Goal: Task Accomplishment & Management: Complete application form

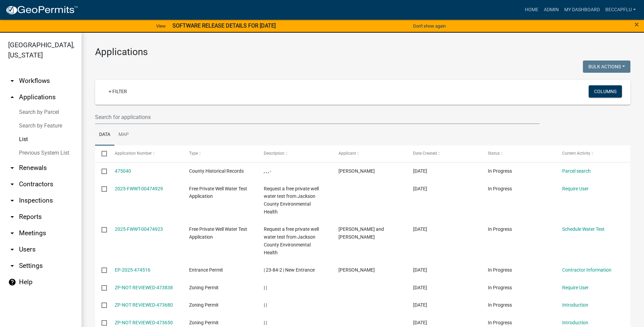
select select "3: 100"
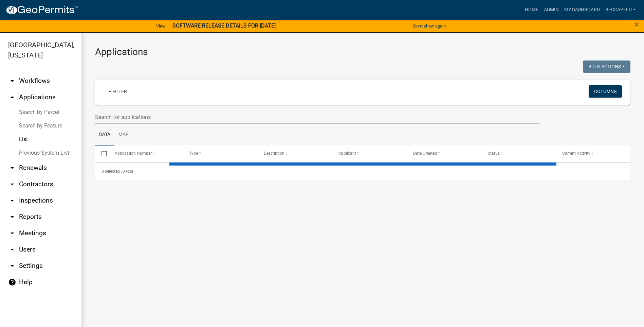
select select "3: 100"
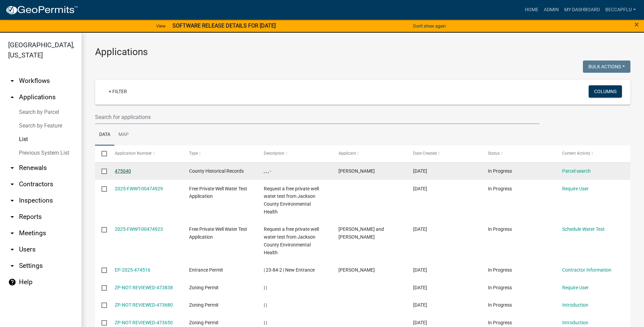
click at [127, 169] on link "475040" at bounding box center [123, 170] width 16 height 5
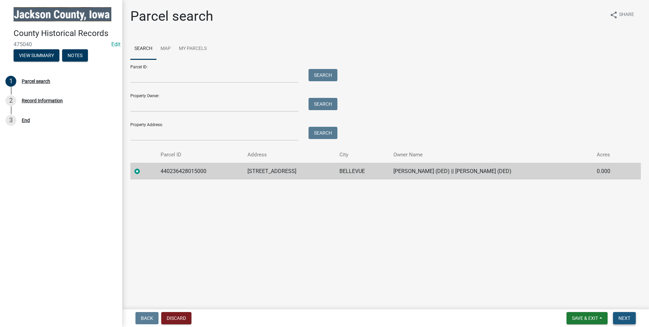
click at [621, 316] on span "Next" at bounding box center [625, 317] width 12 height 5
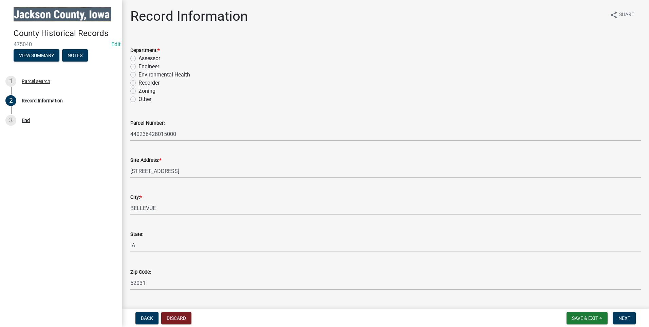
click at [139, 91] on label "Zoning" at bounding box center [147, 91] width 17 height 8
click at [139, 91] on input "Zoning" at bounding box center [141, 89] width 4 height 4
radio input "true"
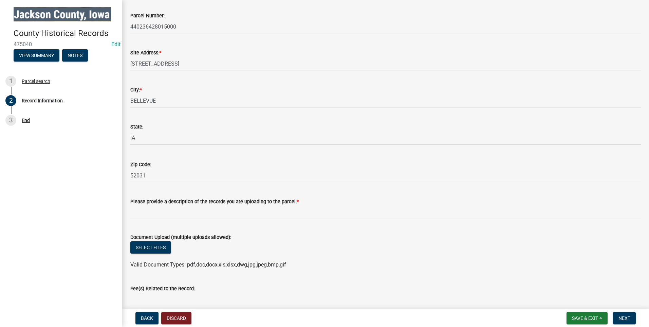
scroll to position [110, 0]
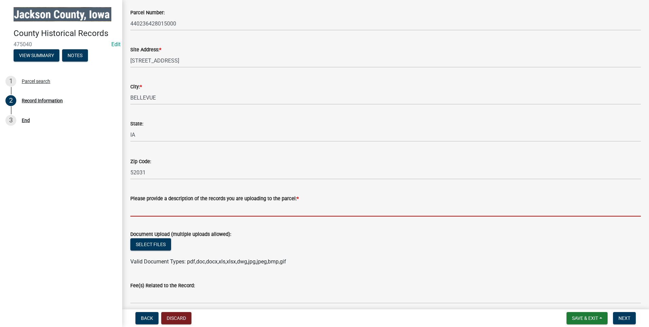
click at [152, 210] on input "Please provide a description of the records you are uploading to the parcel: *" at bounding box center [385, 209] width 511 height 14
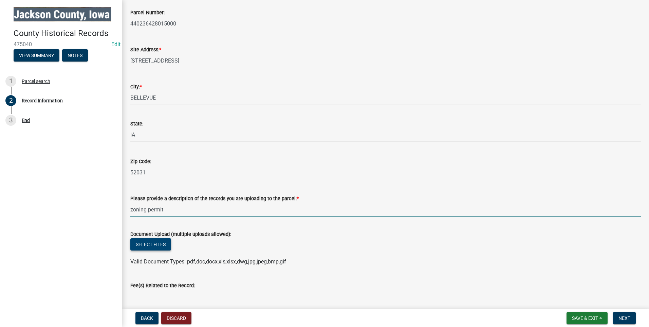
type input "zoning permit"
click at [158, 245] on button "Select files" at bounding box center [150, 244] width 41 height 12
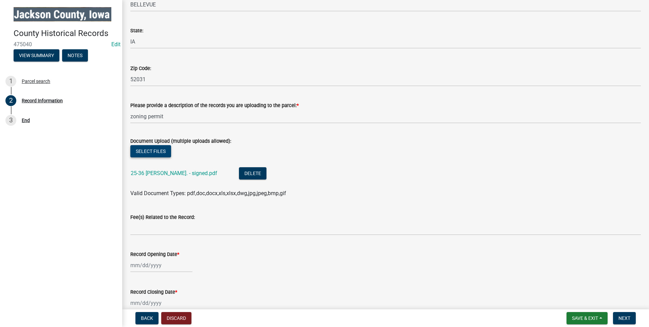
scroll to position [221, 0]
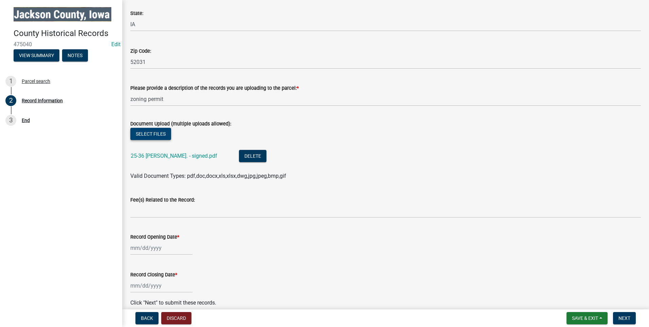
click at [162, 132] on button "Select files" at bounding box center [150, 134] width 41 height 12
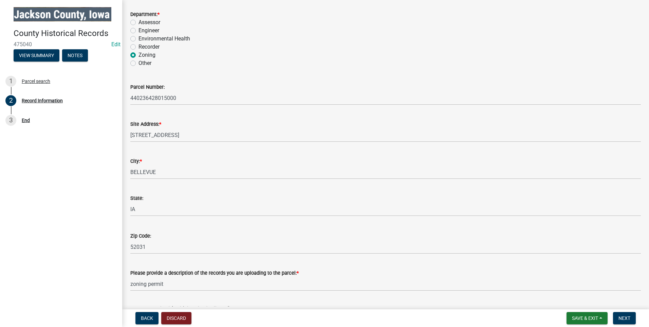
scroll to position [34, 0]
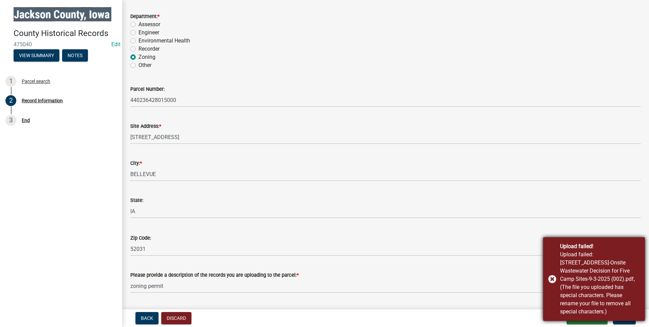
click at [552, 281] on div "Upload failed! Upload failed: 30656 398th Ave-Onsite Wastewater Decision for Fi…" at bounding box center [594, 279] width 102 height 84
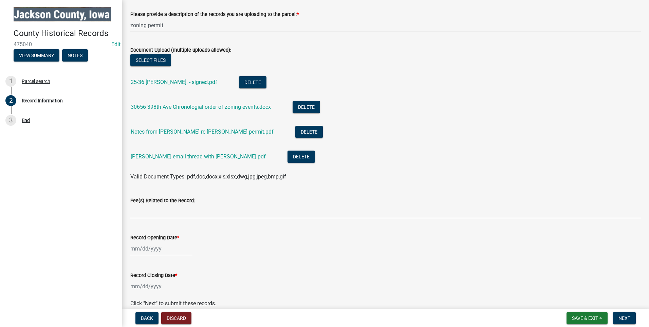
scroll to position [323, 0]
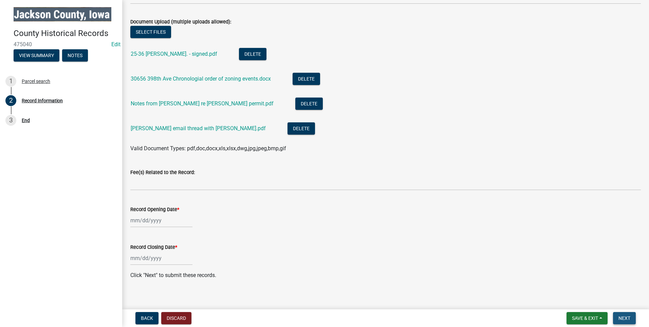
click at [624, 318] on span "Next" at bounding box center [625, 317] width 12 height 5
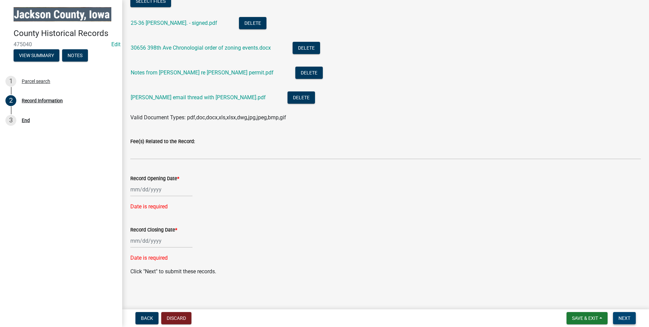
scroll to position [354, 0]
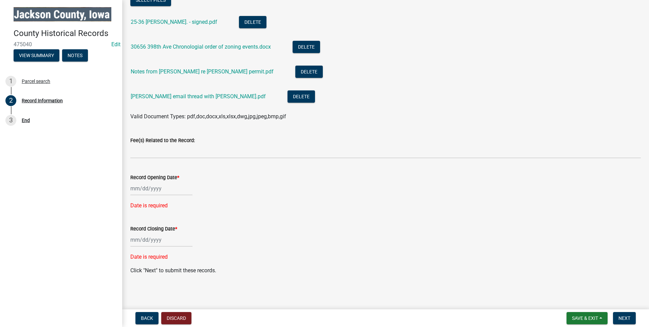
click at [163, 187] on div at bounding box center [161, 188] width 62 height 14
select select "9"
select select "2025"
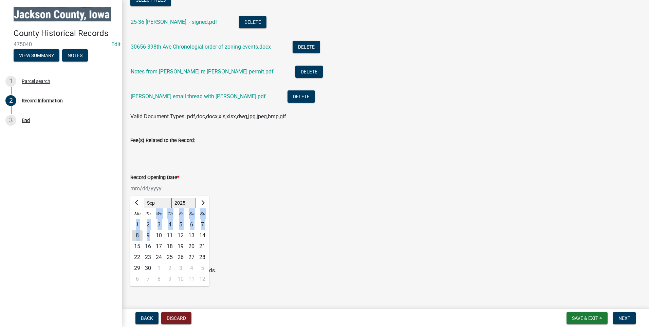
click at [150, 235] on ngb-datepicker-month "Mo Tu We Th Fr Sa Su 1 2 3 4 5 6 7 8 9 10 11 12 13 14 15 16 17 18 19 20 21 22 2…" at bounding box center [169, 246] width 79 height 77
drag, startPoint x: 150, startPoint y: 235, endPoint x: 136, endPoint y: 235, distance: 14.3
click at [136, 235] on div "8" at bounding box center [137, 235] width 11 height 11
type input "[DATE]"
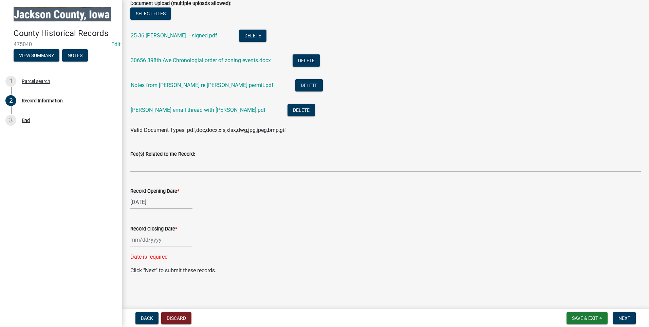
click at [150, 238] on div at bounding box center [161, 240] width 62 height 14
select select "9"
select select "2025"
click at [136, 180] on div "8" at bounding box center [137, 181] width 11 height 11
type input "[DATE]"
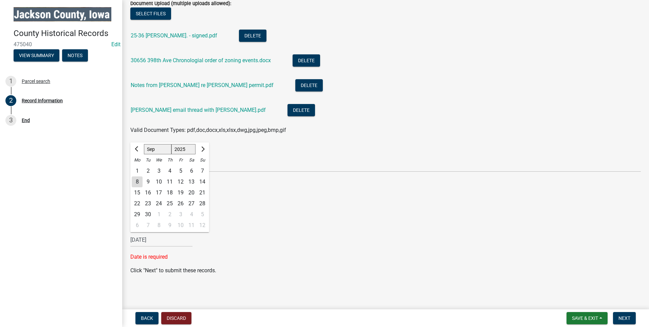
scroll to position [327, 0]
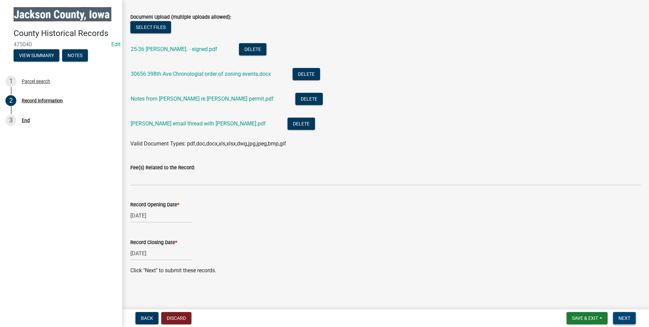
click at [625, 316] on span "Next" at bounding box center [625, 317] width 12 height 5
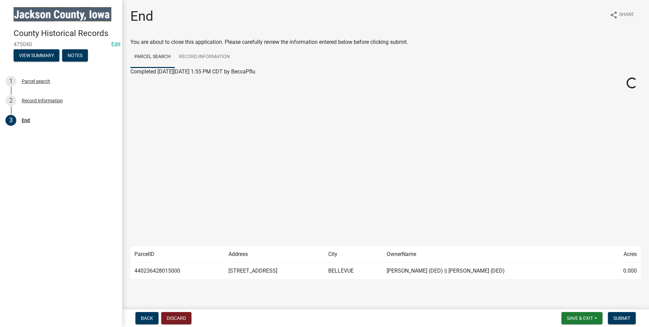
scroll to position [13, 0]
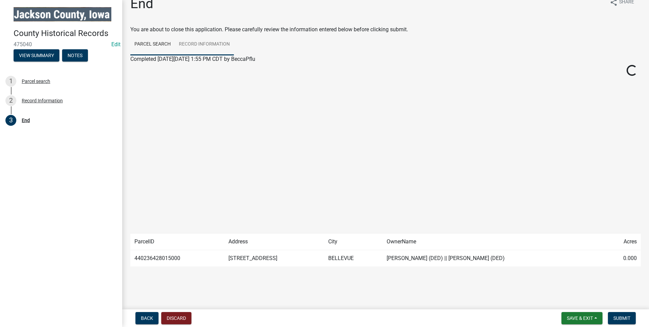
click at [210, 44] on link "Record Information" at bounding box center [204, 45] width 59 height 22
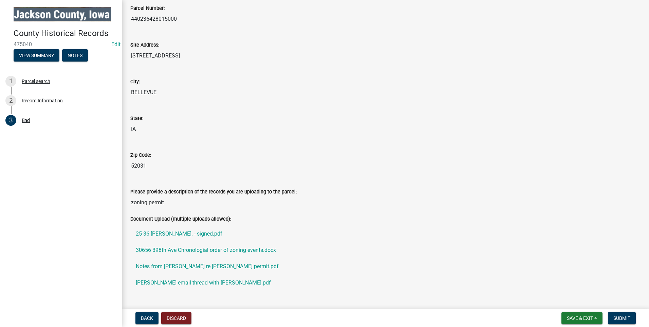
scroll to position [116, 0]
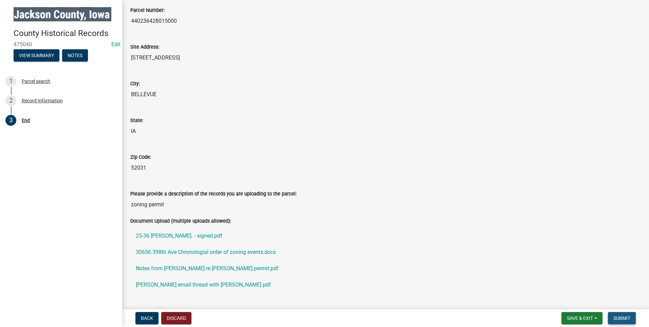
click at [620, 316] on span "Submit" at bounding box center [621, 317] width 17 height 5
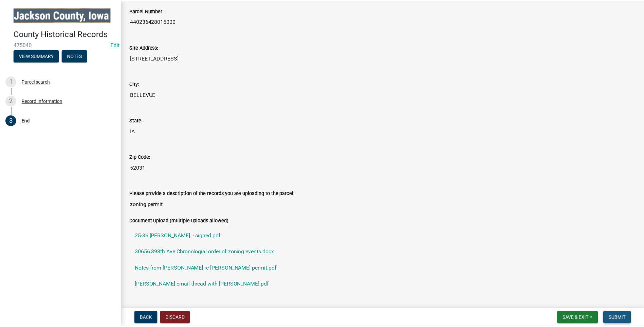
scroll to position [0, 0]
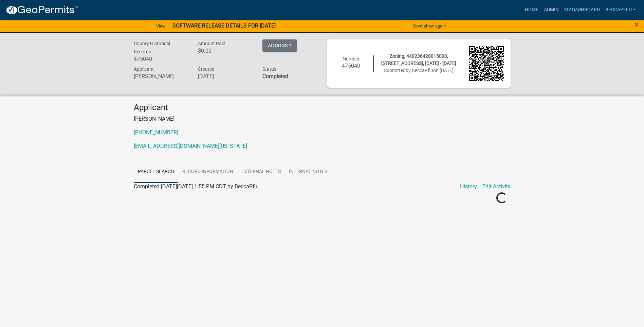
click at [256, 25] on strong "SOFTWARE RELEASE DETAILS FOR [DATE]" at bounding box center [223, 25] width 103 height 6
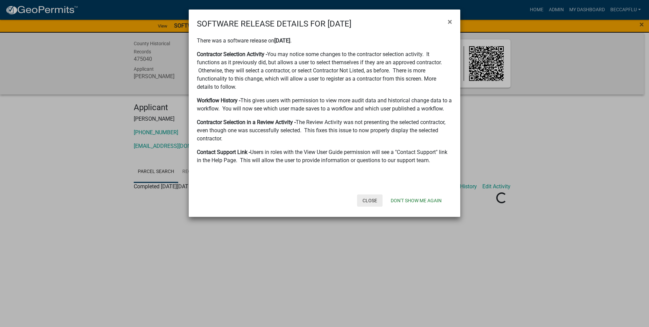
click at [370, 198] on button "Close" at bounding box center [369, 200] width 25 height 12
